Goal: Transaction & Acquisition: Purchase product/service

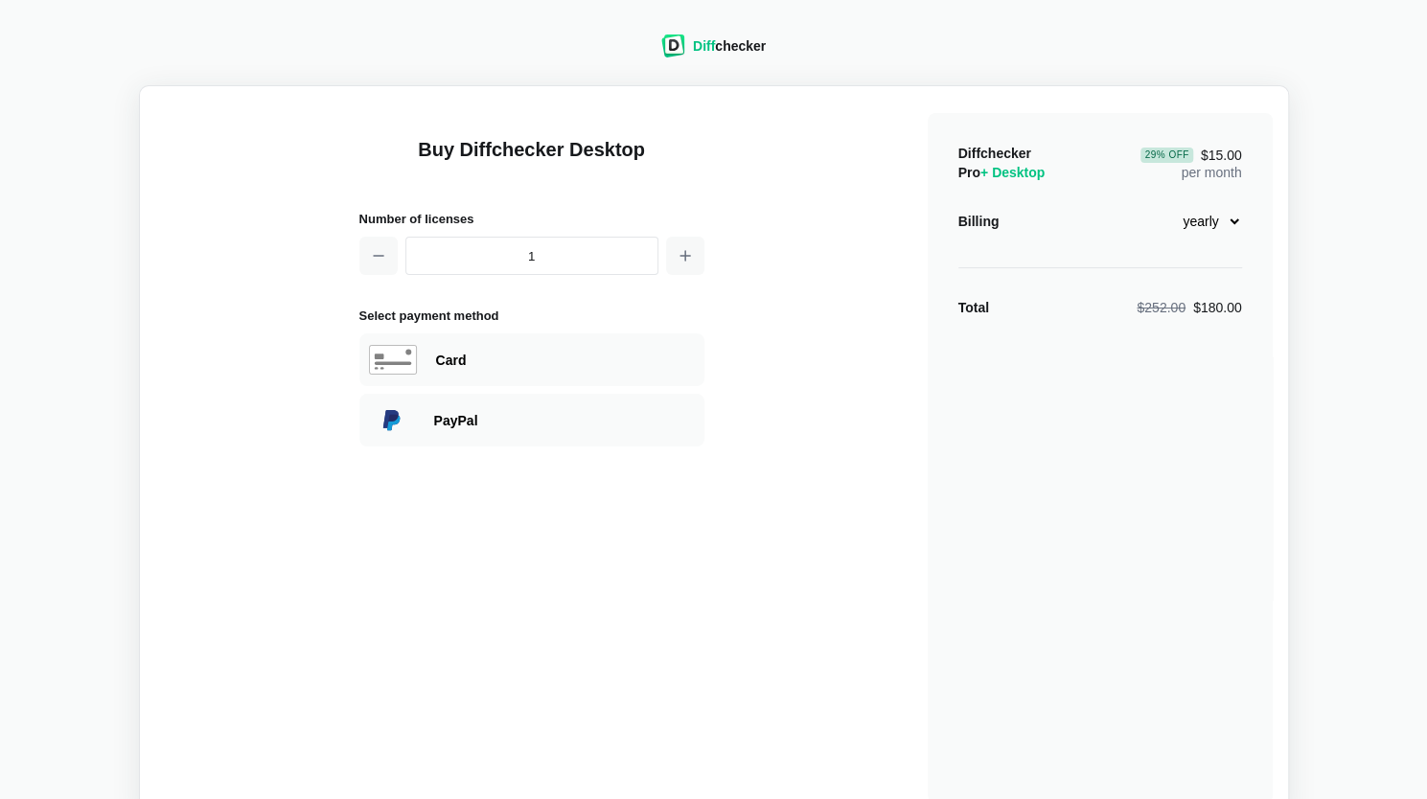
click at [1211, 219] on select "monthly yearly" at bounding box center [1201, 221] width 82 height 33
click at [1160, 205] on select "monthly yearly" at bounding box center [1201, 221] width 82 height 33
click at [1224, 219] on select "monthly yearly" at bounding box center [1201, 221] width 82 height 33
select select "desktop-yearly-180"
click at [1160, 205] on select "monthly yearly" at bounding box center [1201, 221] width 82 height 33
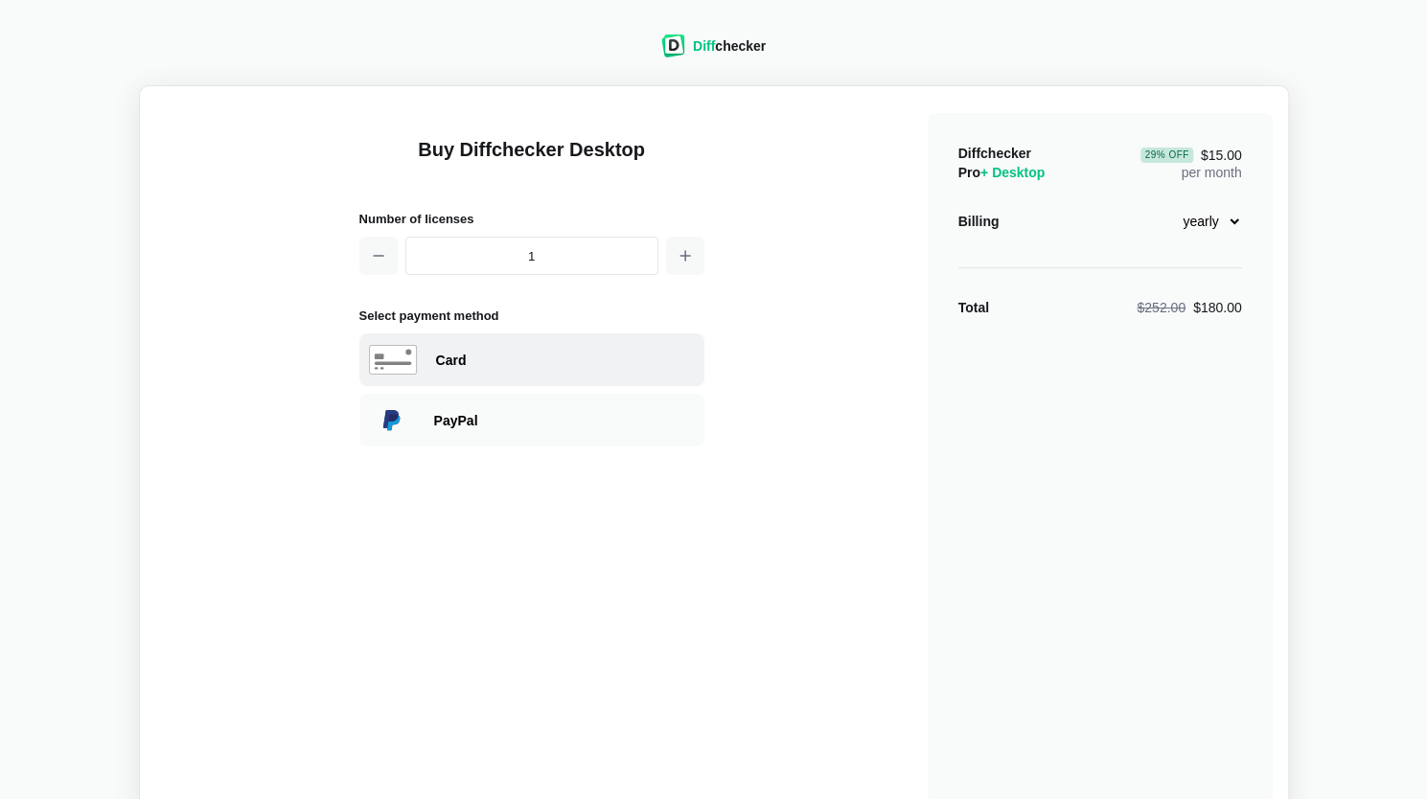
click at [567, 363] on div "Card" at bounding box center [565, 360] width 259 height 19
select select "[GEOGRAPHIC_DATA]"
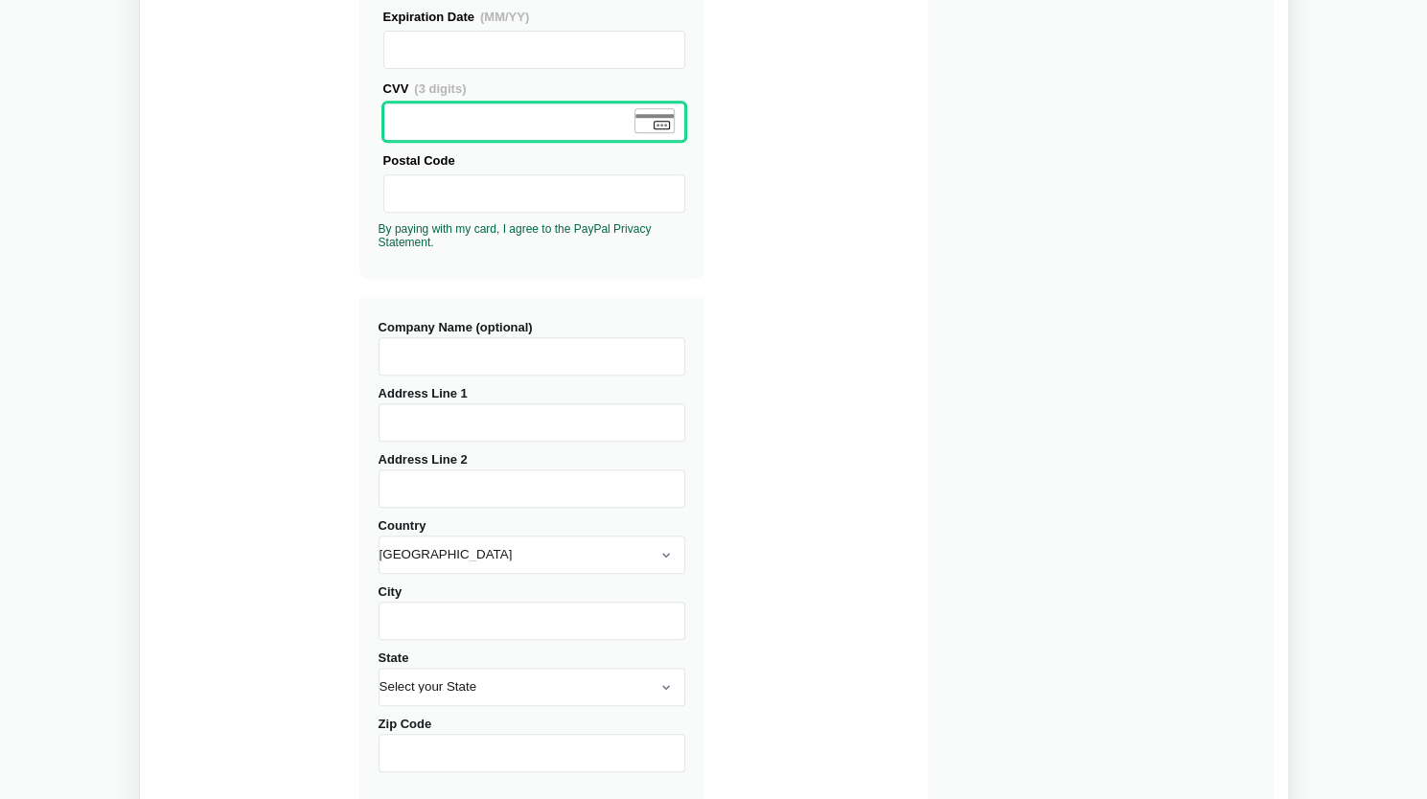
scroll to position [463, 0]
click at [809, 181] on div "Buy Diffchecker Desktop Number of licenses 1 Visa MasterCard Union Pay American…" at bounding box center [714, 269] width 1118 height 1260
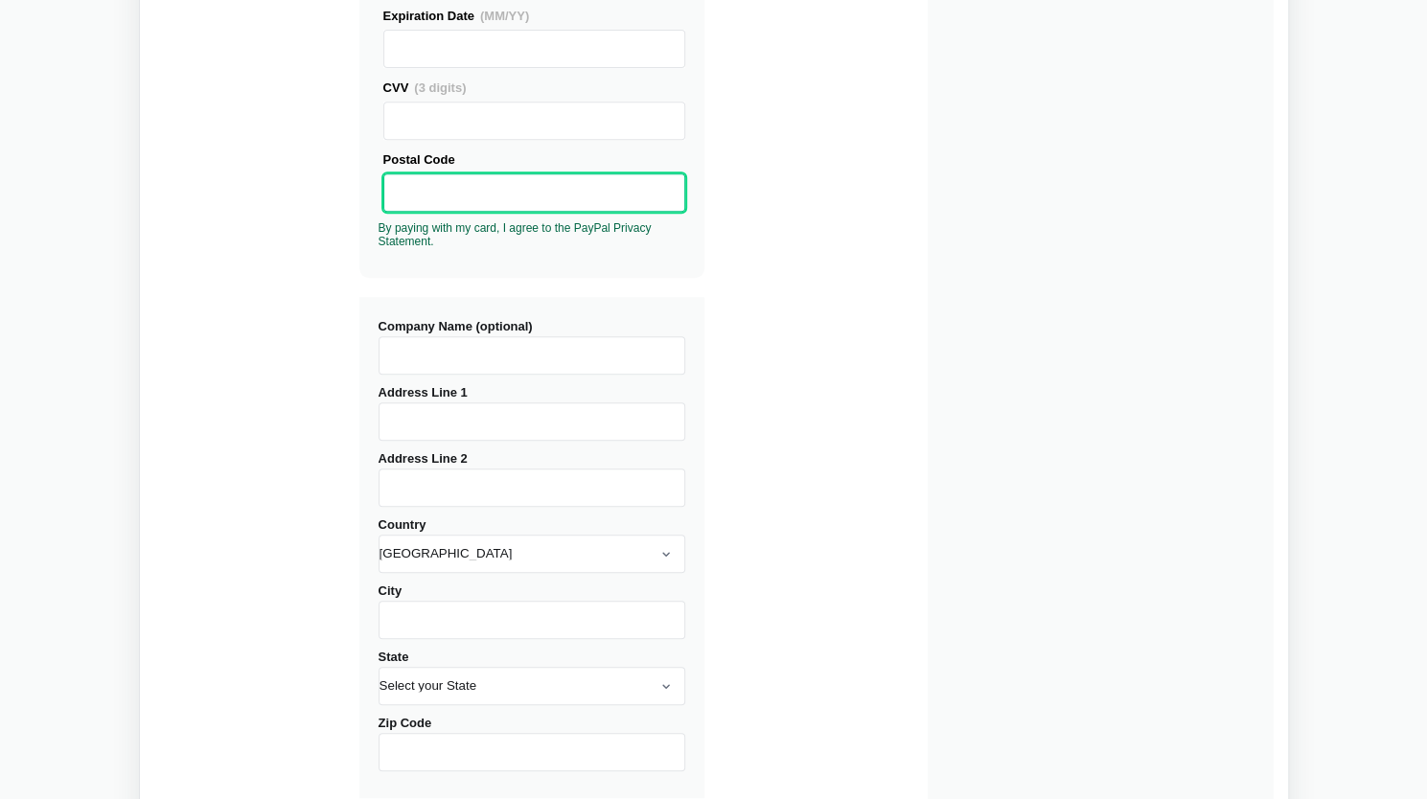
click at [524, 356] on input "Company Name (optional)" at bounding box center [532, 355] width 307 height 38
click at [475, 441] on div "Company Name (optional) Address Line 1 Address Line 2 Country [GEOGRAPHIC_DATA]…" at bounding box center [531, 547] width 345 height 501
click at [516, 417] on input "Address Line 1" at bounding box center [532, 422] width 307 height 38
type input "[STREET_ADDRESS]"
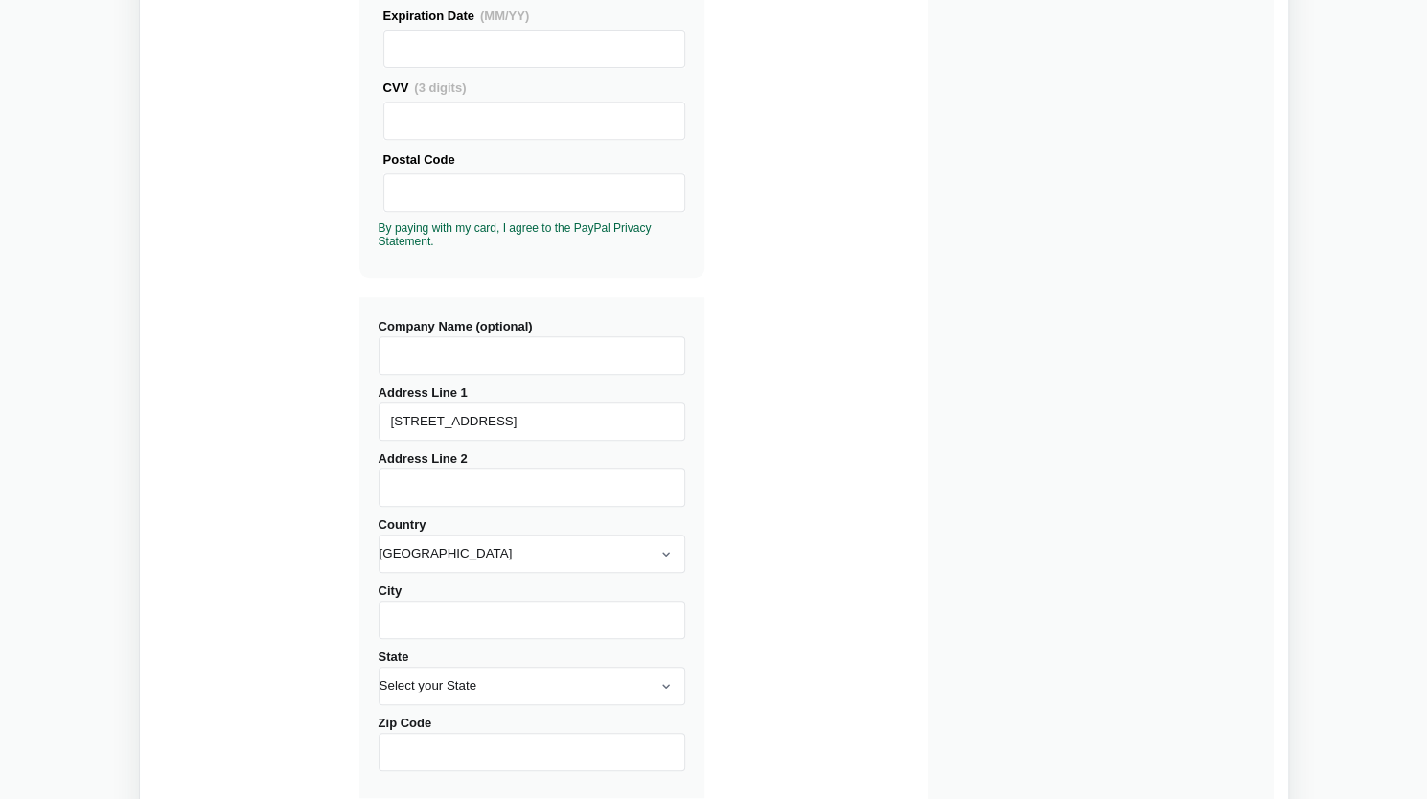
type input "Whg 814, 8. OG"
select select "[GEOGRAPHIC_DATA]"
type input "[GEOGRAPHIC_DATA]"
type input "8045"
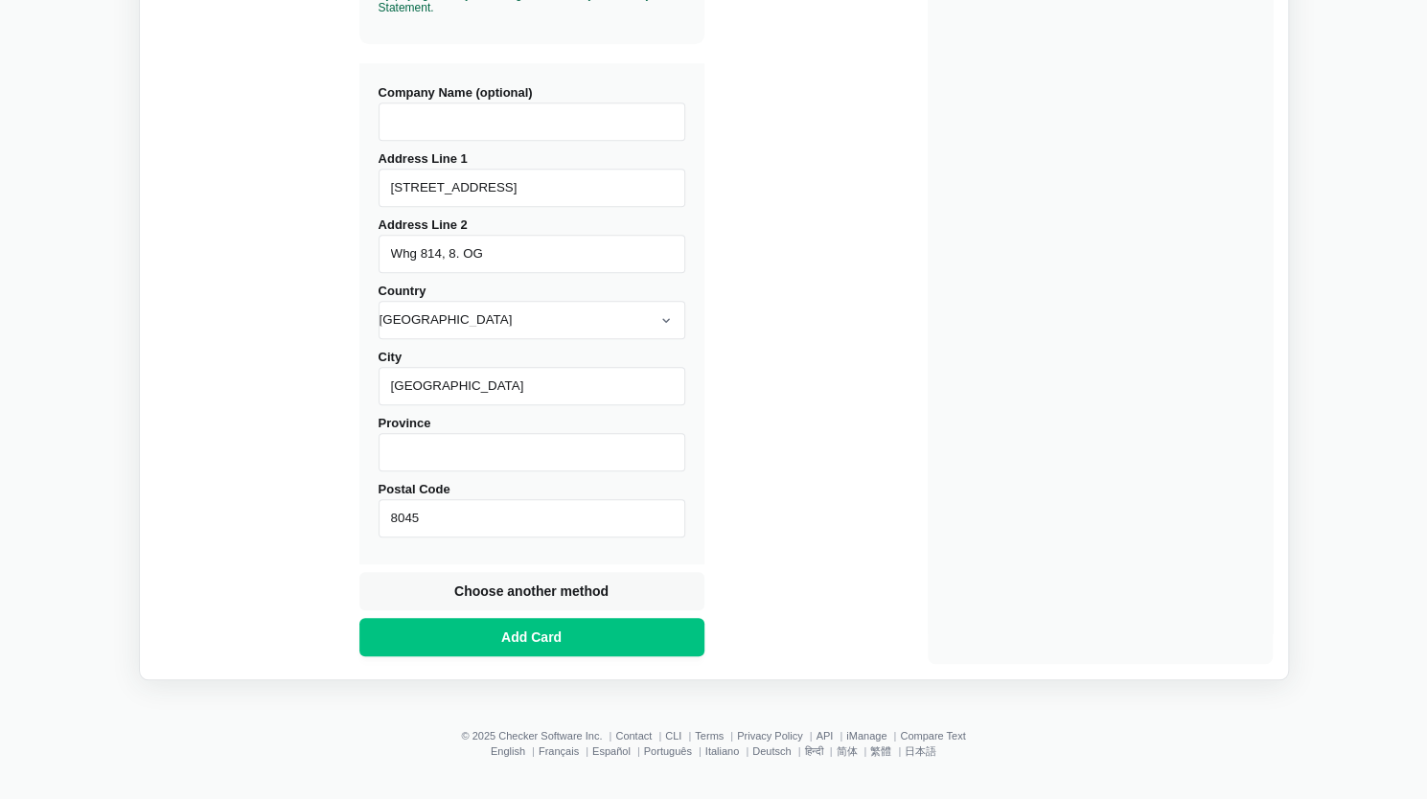
click at [635, 442] on input "Province" at bounding box center [532, 452] width 307 height 38
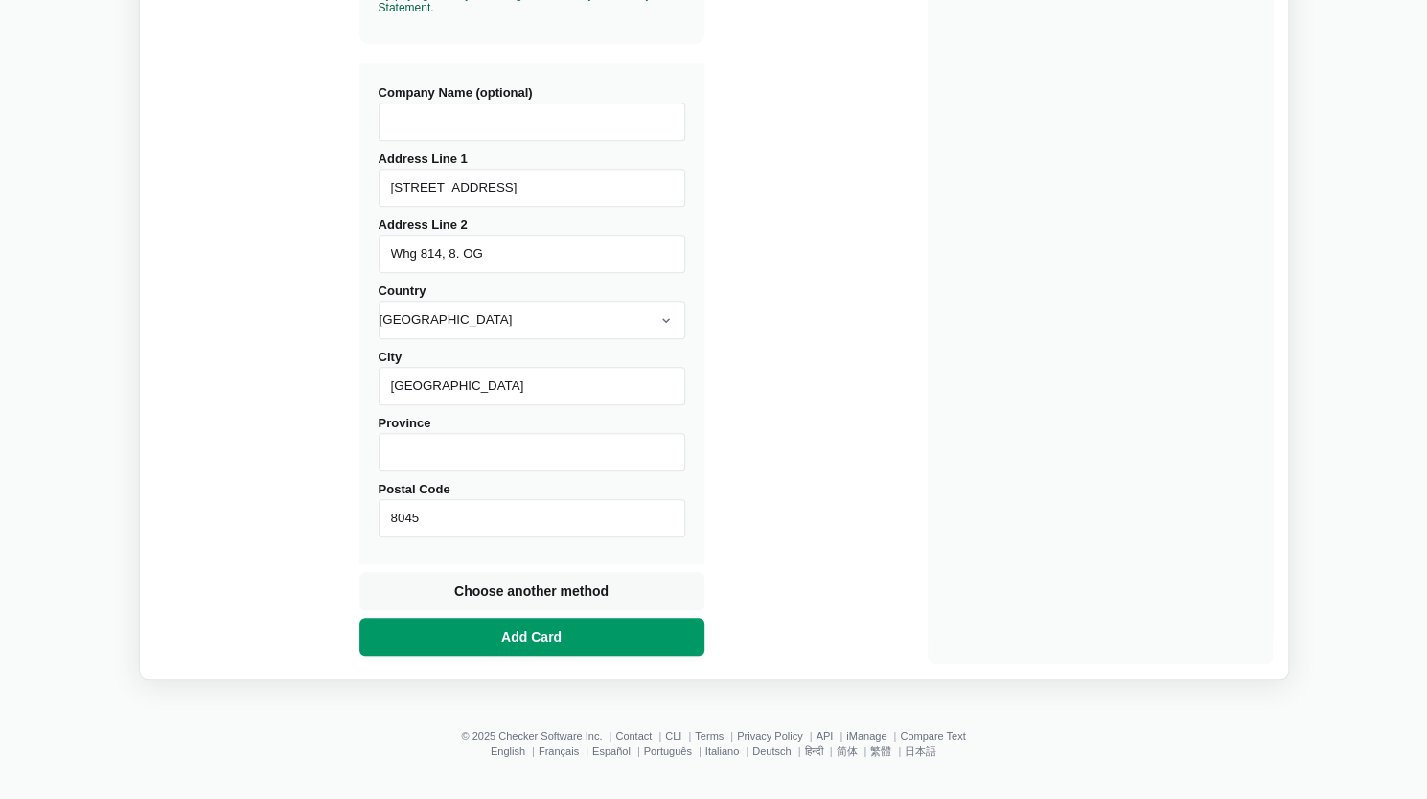
click at [579, 625] on button "Add Card" at bounding box center [531, 637] width 345 height 38
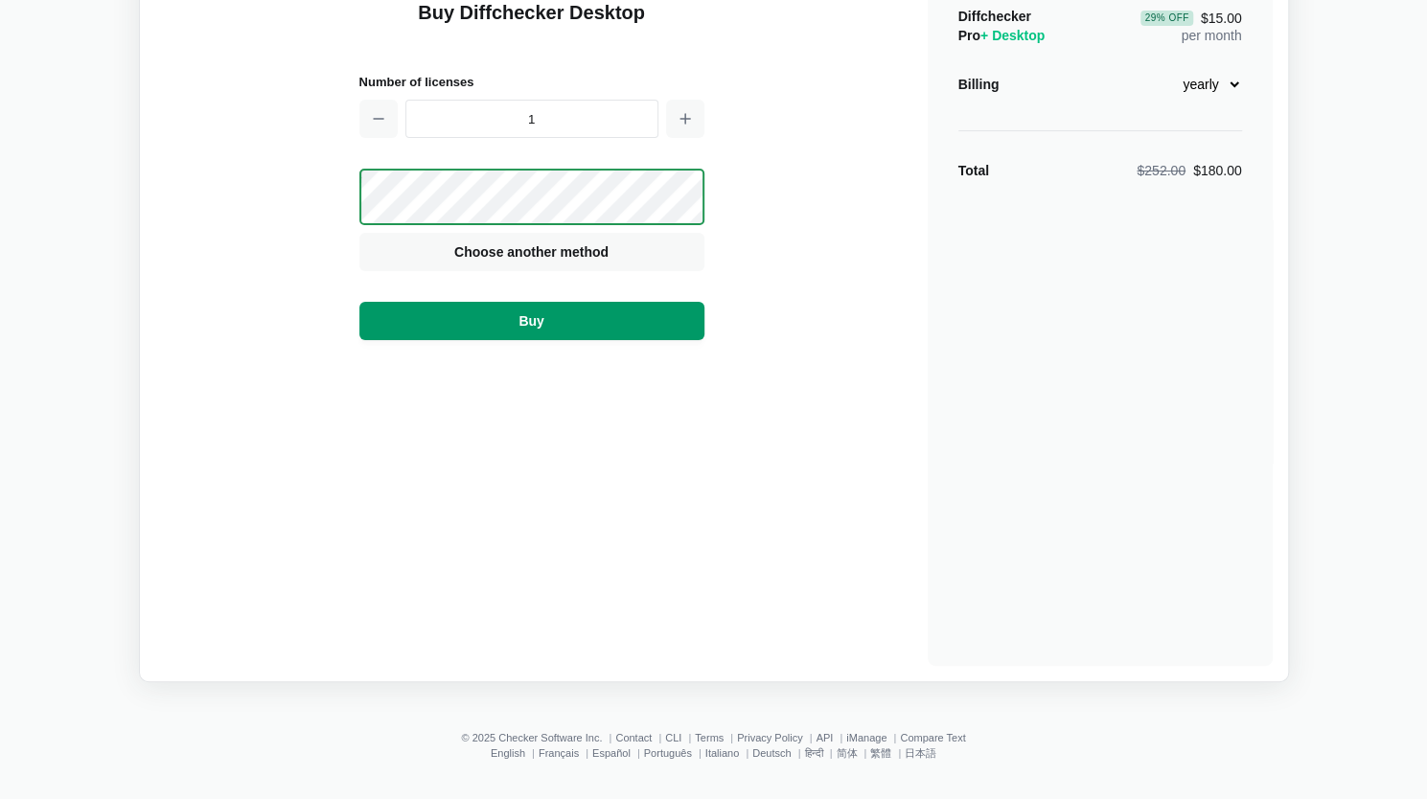
click at [663, 323] on button "Buy" at bounding box center [531, 321] width 345 height 38
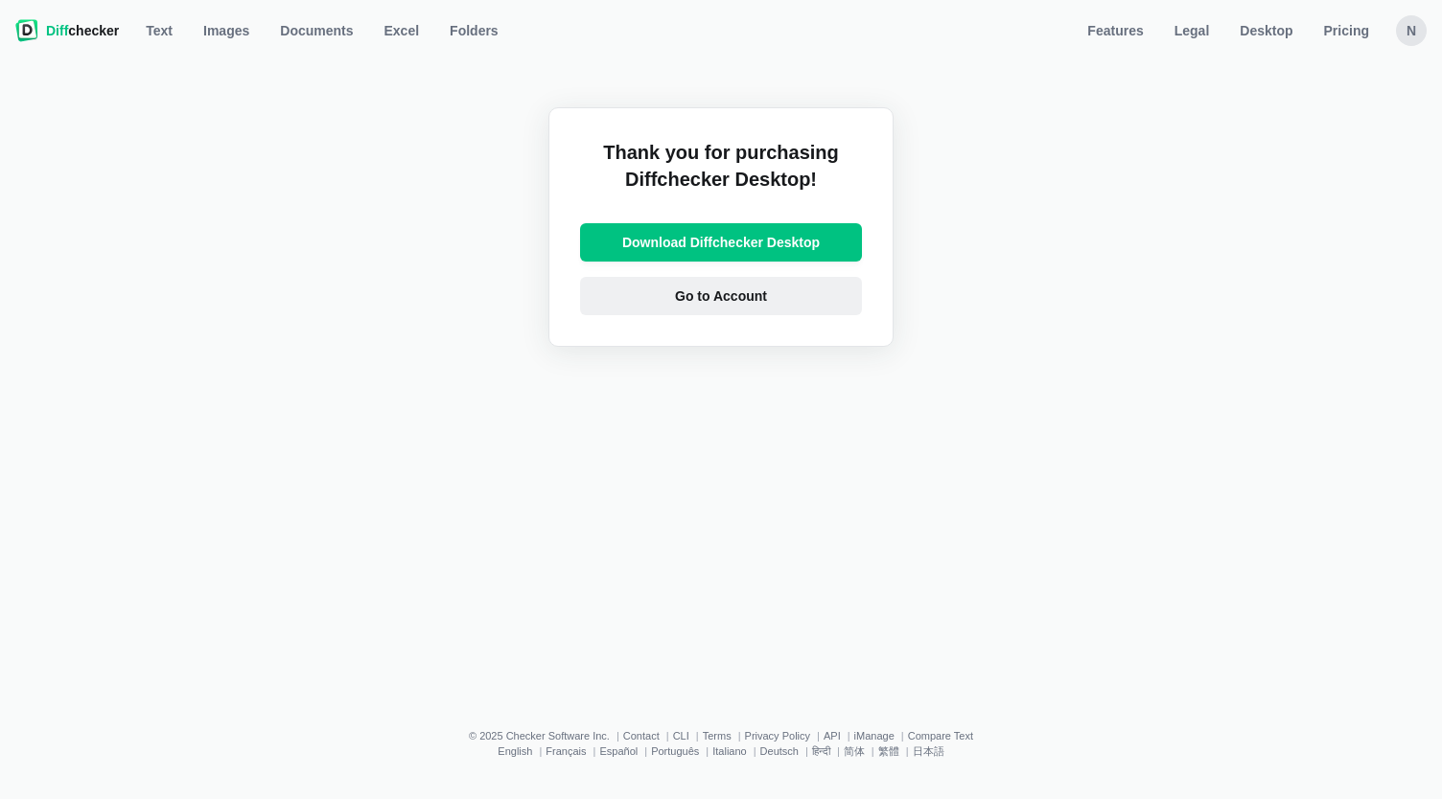
click at [817, 304] on link "Go to Account" at bounding box center [721, 296] width 282 height 38
